Goal: Transaction & Acquisition: Obtain resource

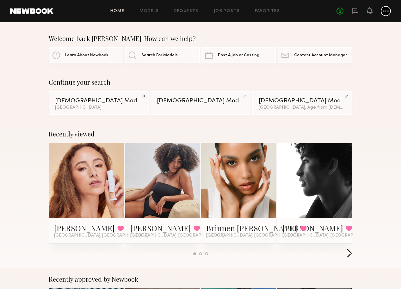
click at [301, 254] on button "button" at bounding box center [349, 254] width 6 height 10
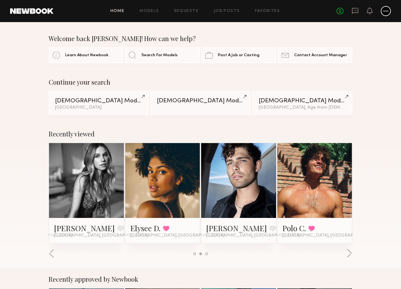
click at [301, 183] on link at bounding box center [314, 180] width 34 height 75
click at [301, 254] on button "button" at bounding box center [349, 254] width 6 height 10
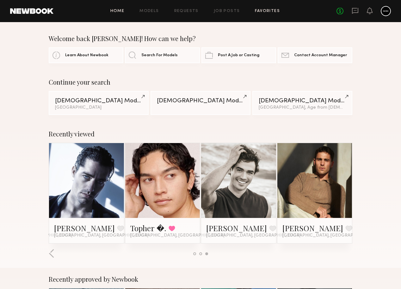
click at [271, 11] on link "Favorites" at bounding box center [267, 11] width 25 height 4
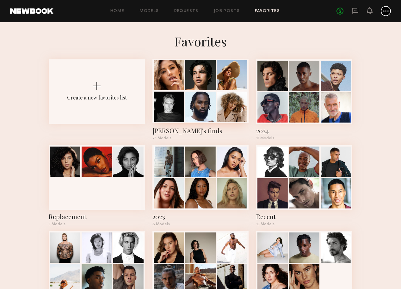
click at [213, 86] on div at bounding box center [200, 75] width 30 height 30
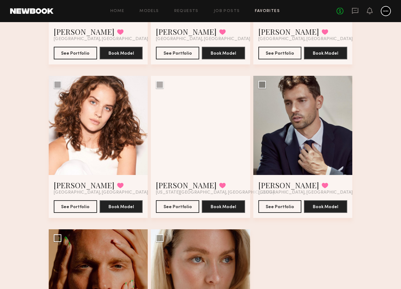
scroll to position [3390, 0]
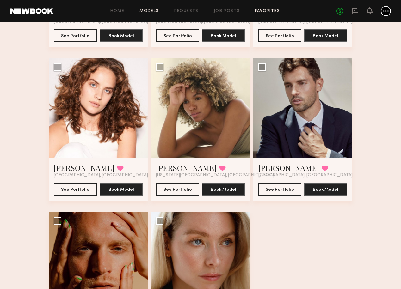
click at [155, 10] on link "Models" at bounding box center [148, 11] width 19 height 4
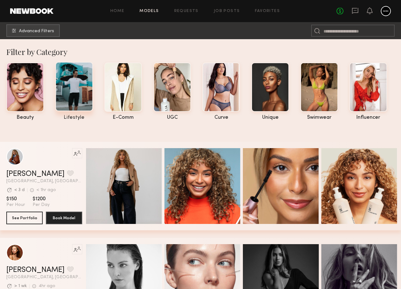
click at [76, 89] on div at bounding box center [74, 86] width 38 height 49
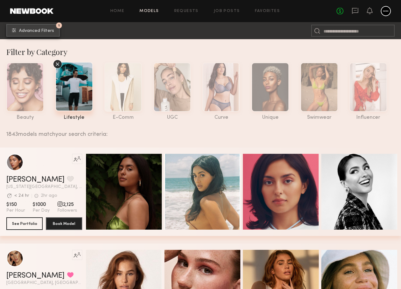
click at [52, 32] on span "Advanced Filters" at bounding box center [36, 31] width 35 height 4
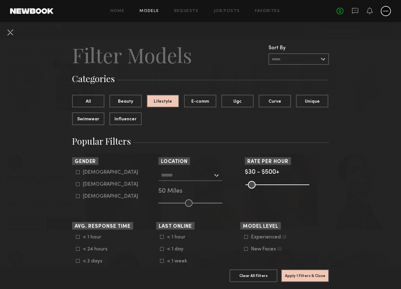
click at [77, 173] on icon at bounding box center [78, 172] width 4 height 4
type input "*"
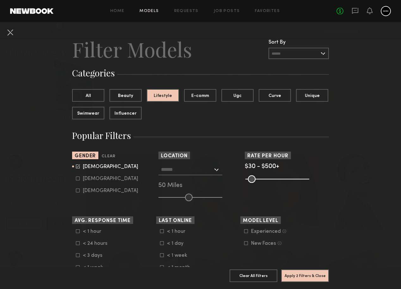
scroll to position [9, 0]
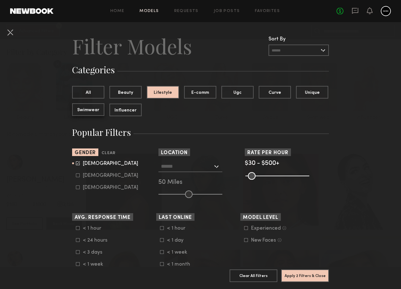
click at [97, 110] on button "Swimwear" at bounding box center [88, 109] width 32 height 13
click at [168, 93] on button "Lifestyle" at bounding box center [163, 92] width 32 height 13
click at [280, 49] on input "text" at bounding box center [298, 50] width 60 height 11
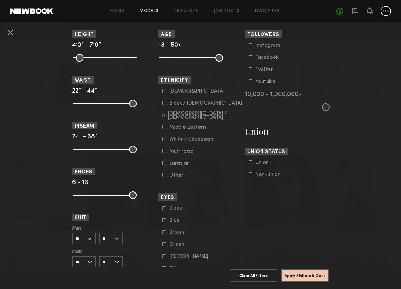
scroll to position [302, 0]
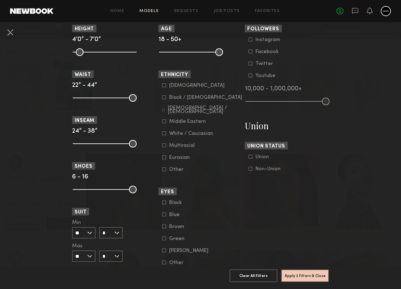
click at [97, 53] on common-range-minmax at bounding box center [104, 52] width 64 height 8
drag, startPoint x: 78, startPoint y: 52, endPoint x: 111, endPoint y: 53, distance: 32.6
type input "**"
click at [111, 53] on input "range" at bounding box center [105, 52] width 64 height 8
click at [300, 274] on button "Apply 3 Filters & Close" at bounding box center [305, 275] width 48 height 13
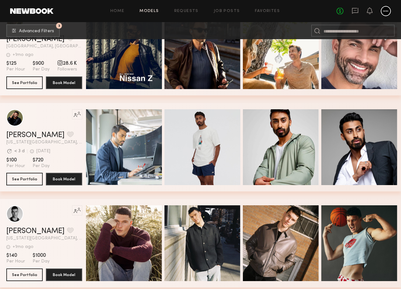
scroll to position [13595, 0]
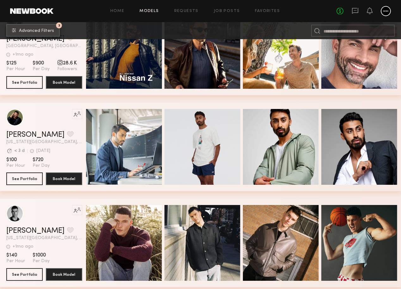
click at [46, 31] on span "Advanced Filters" at bounding box center [36, 31] width 35 height 4
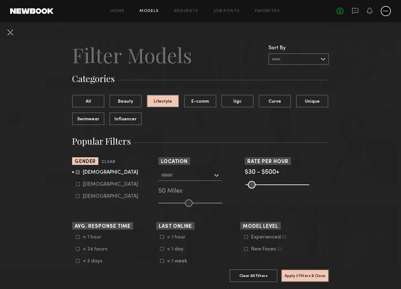
click at [172, 180] on input "text" at bounding box center [187, 175] width 52 height 11
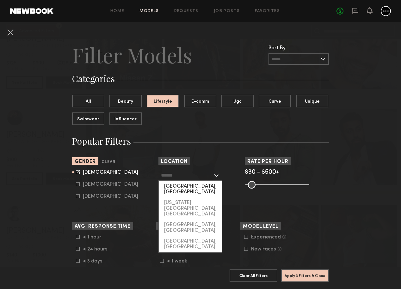
click at [176, 187] on div "[GEOGRAPHIC_DATA], [GEOGRAPHIC_DATA]" at bounding box center [190, 189] width 63 height 16
type input "**********"
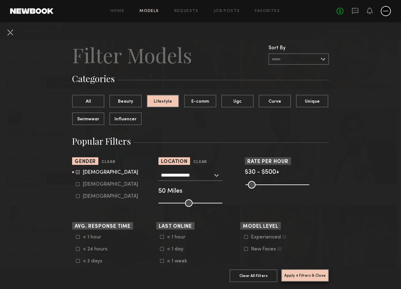
click at [295, 276] on button "Apply 4 Filters & Close" at bounding box center [305, 275] width 48 height 13
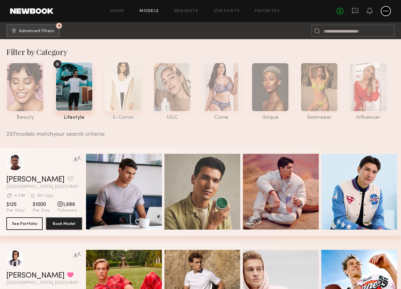
click at [126, 74] on div at bounding box center [123, 86] width 38 height 49
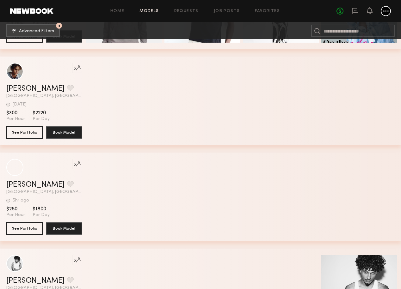
scroll to position [5090, 0]
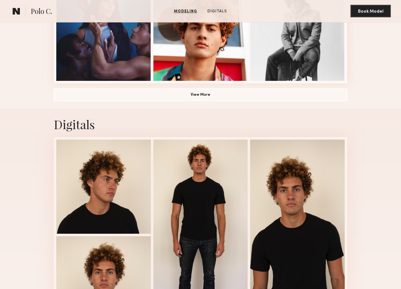
scroll to position [481, 0]
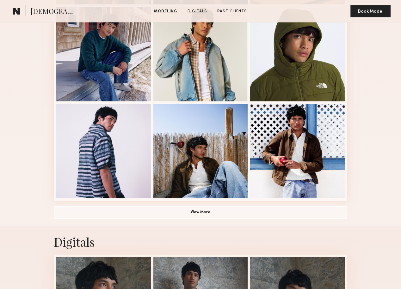
scroll to position [370, 0]
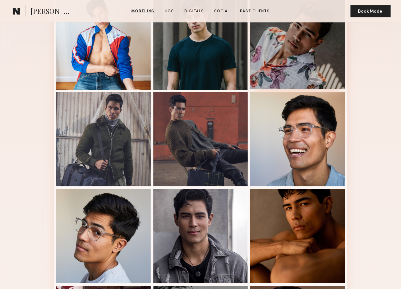
scroll to position [336, 0]
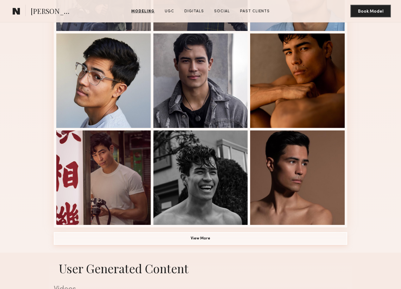
click at [237, 242] on button "View More" at bounding box center [200, 238] width 293 height 13
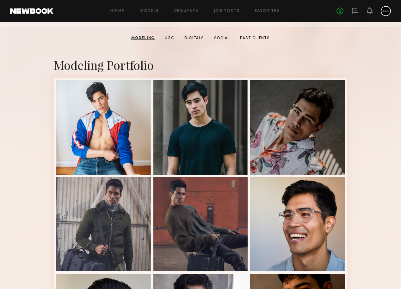
scroll to position [96, 0]
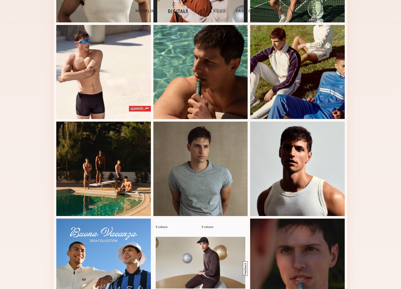
scroll to position [61, 0]
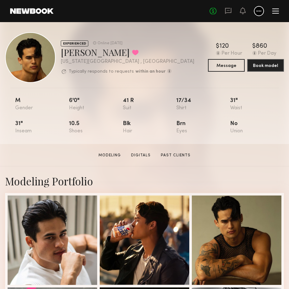
click at [43, 12] on link at bounding box center [31, 11] width 43 height 6
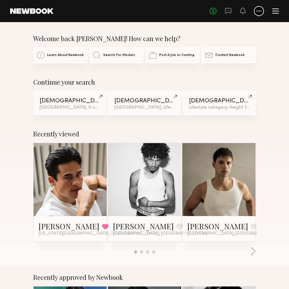
click at [35, 13] on link at bounding box center [31, 11] width 43 height 6
click at [43, 12] on link at bounding box center [31, 11] width 43 height 6
click at [273, 9] on div at bounding box center [275, 11] width 7 height 5
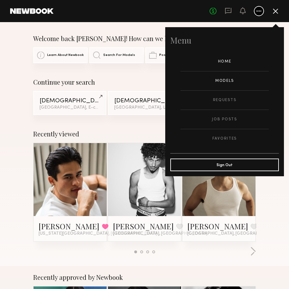
click at [223, 81] on link "Models" at bounding box center [224, 80] width 88 height 19
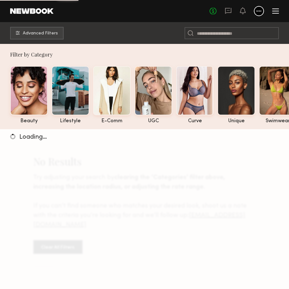
scroll to position [0, 59]
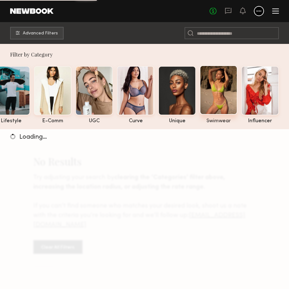
click at [218, 93] on div at bounding box center [218, 89] width 38 height 49
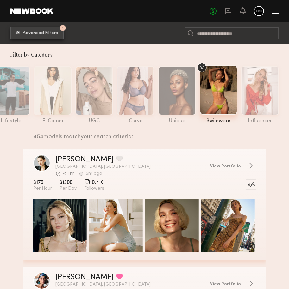
click at [52, 35] on span "Advanced Filters" at bounding box center [40, 33] width 35 height 4
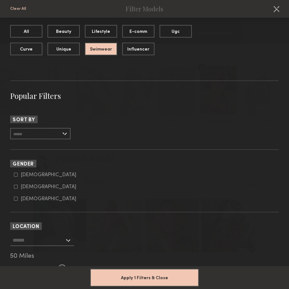
scroll to position [30, 0]
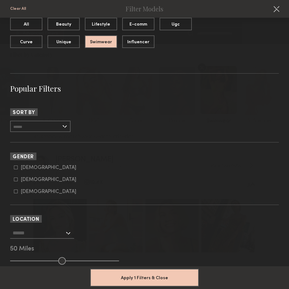
click at [16, 166] on icon at bounding box center [16, 168] width 4 height 4
type input "*"
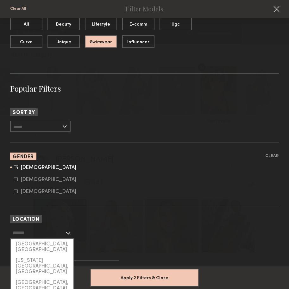
click at [51, 235] on input "text" at bounding box center [39, 233] width 52 height 11
click at [43, 245] on div "[GEOGRAPHIC_DATA], [GEOGRAPHIC_DATA]" at bounding box center [42, 247] width 63 height 16
type input "**********"
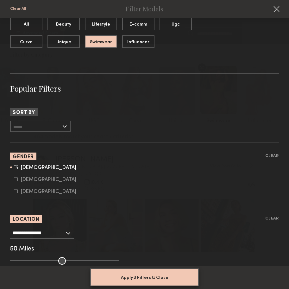
click at [116, 279] on button "Apply 3 Filters & Close" at bounding box center [144, 278] width 108 height 18
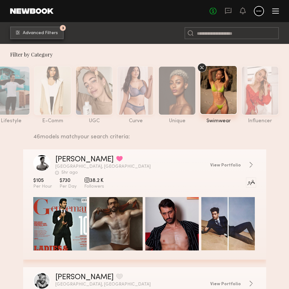
click at [56, 34] on span "Advanced Filters" at bounding box center [40, 33] width 35 height 4
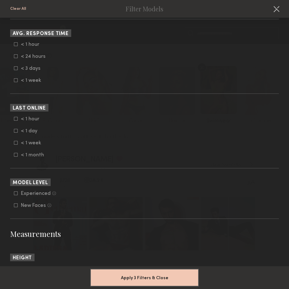
scroll to position [343, 0]
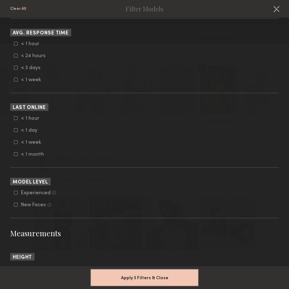
click at [15, 194] on icon at bounding box center [16, 193] width 4 height 4
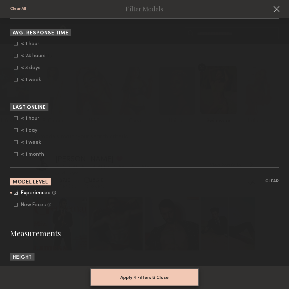
click at [121, 279] on button "Apply 4 Filters & Close" at bounding box center [144, 278] width 108 height 18
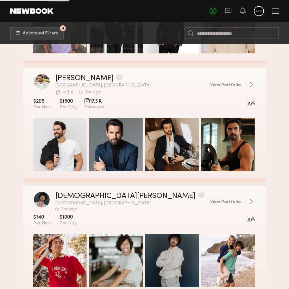
scroll to position [1291, 0]
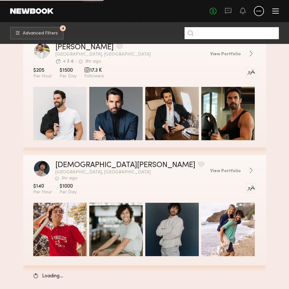
click at [236, 28] on input at bounding box center [231, 33] width 94 height 12
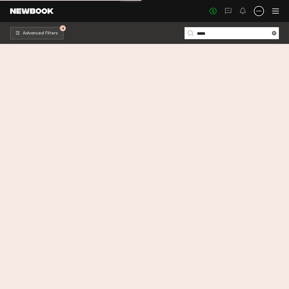
scroll to position [0, 0]
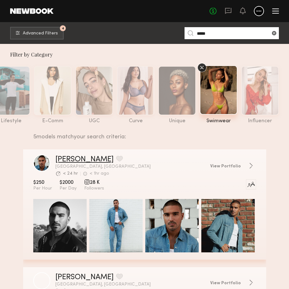
type input "*****"
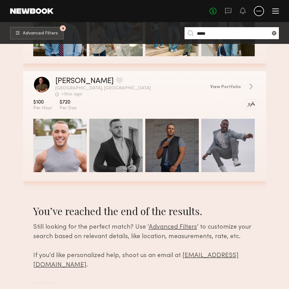
scroll to position [559, 0]
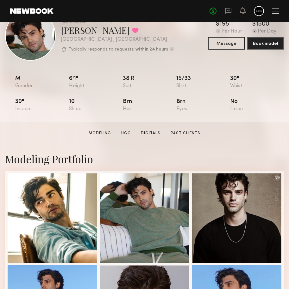
scroll to position [50, 0]
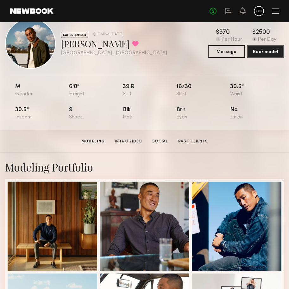
scroll to position [3, 0]
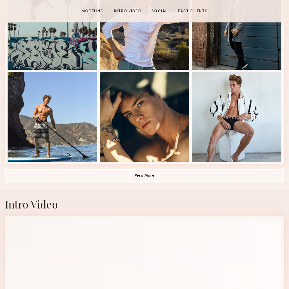
scroll to position [343, 0]
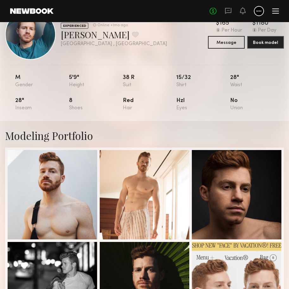
scroll to position [159, 0]
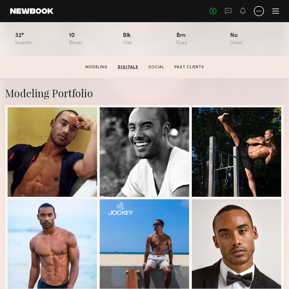
scroll to position [73, 0]
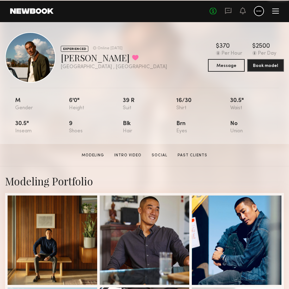
click at [132, 56] on button at bounding box center [135, 58] width 7 height 6
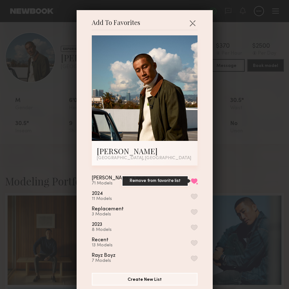
click at [195, 179] on button "Remove from favorite list" at bounding box center [194, 181] width 7 height 6
click at [232, 179] on div "Add To Favorites [PERSON_NAME] [GEOGRAPHIC_DATA], [GEOGRAPHIC_DATA] Add To Favo…" at bounding box center [144, 144] width 289 height 289
